Goal: Navigation & Orientation: Find specific page/section

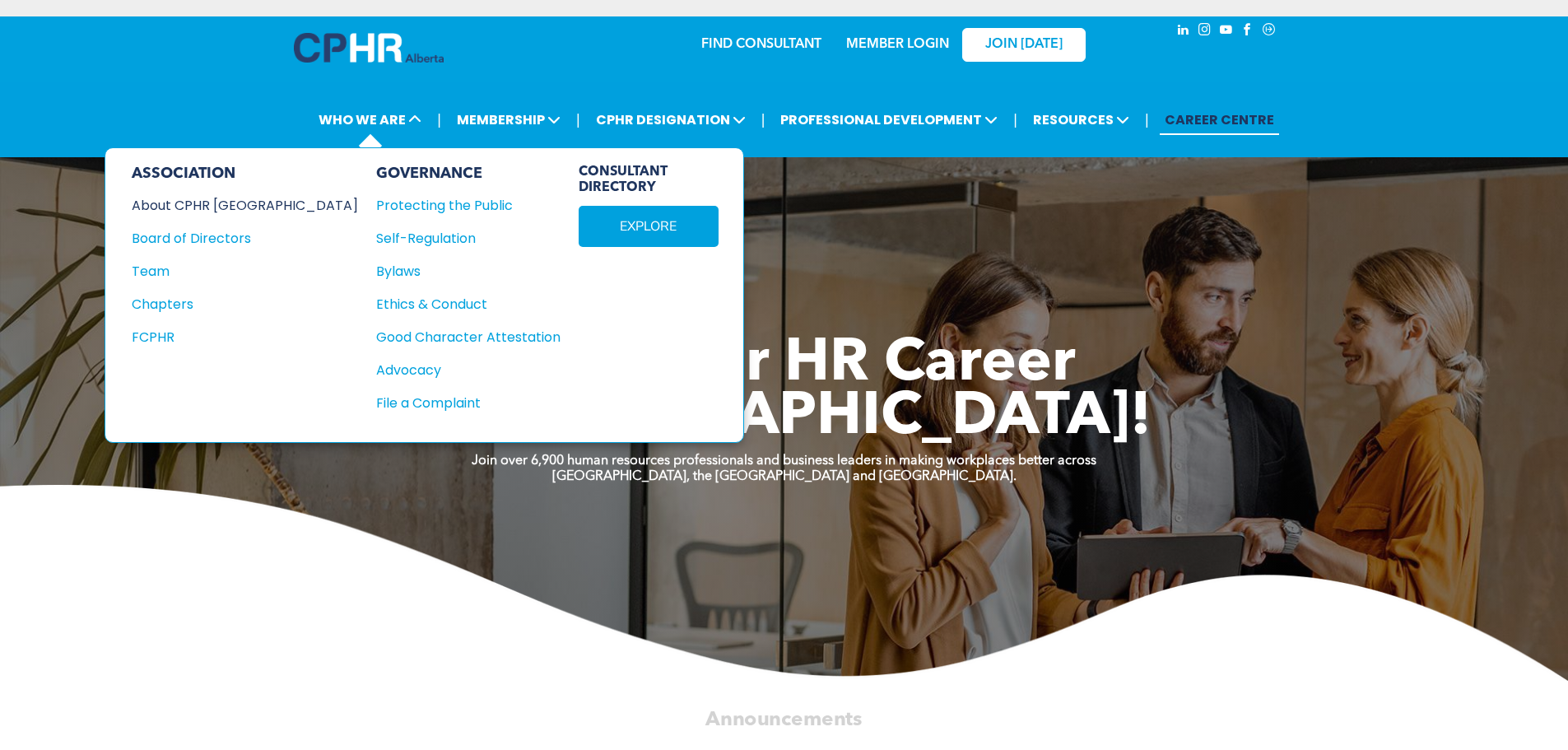
click at [237, 205] on div "About CPHR [GEOGRAPHIC_DATA]" at bounding box center [233, 205] width 204 height 21
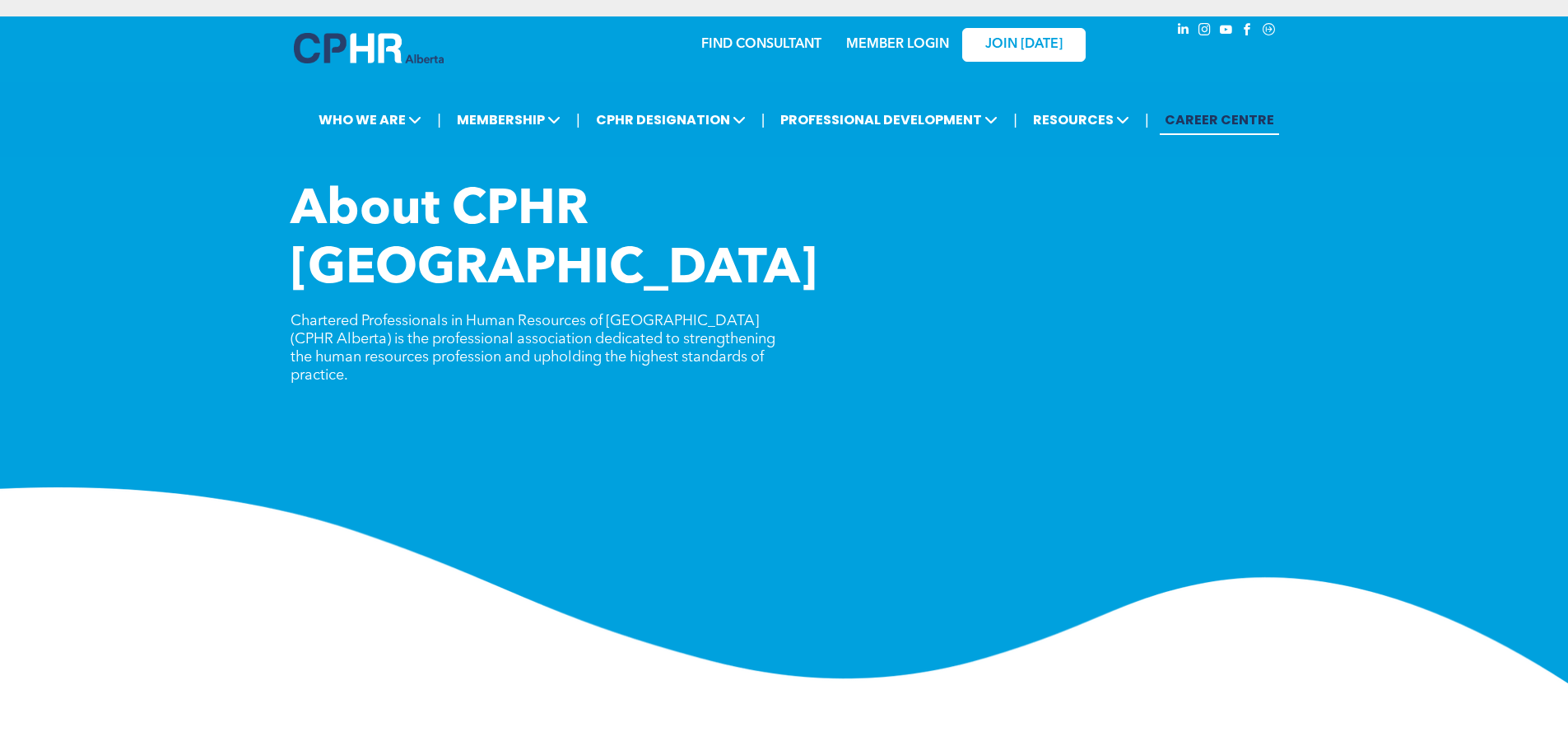
click at [1206, 115] on link "CAREER CENTRE" at bounding box center [1219, 120] width 119 height 31
